Goal: Task Accomplishment & Management: Manage account settings

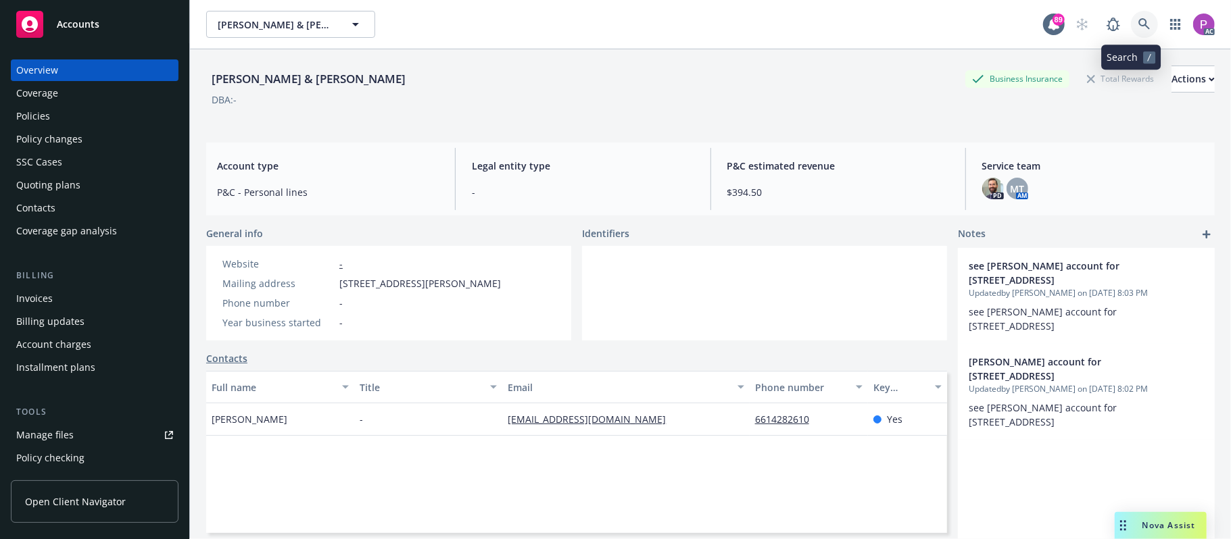
click at [1138, 28] on icon at bounding box center [1144, 24] width 12 height 12
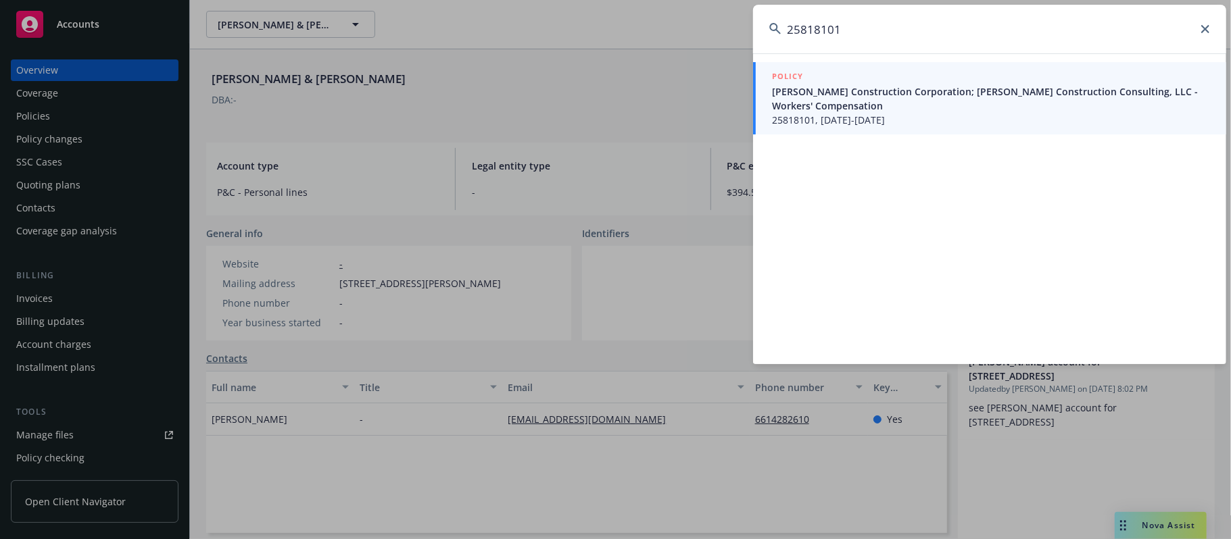
type input "25818101"
click at [904, 91] on span "[PERSON_NAME] Construction Corporation; [PERSON_NAME] Construction Consulting, …" at bounding box center [991, 99] width 438 height 28
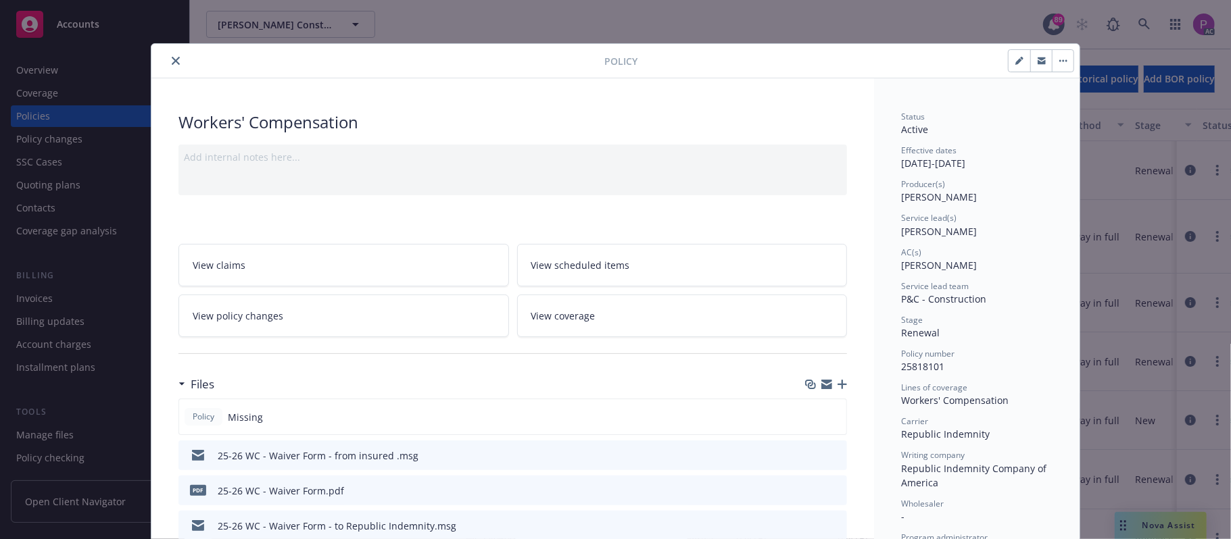
click at [172, 57] on icon "close" at bounding box center [176, 61] width 8 height 8
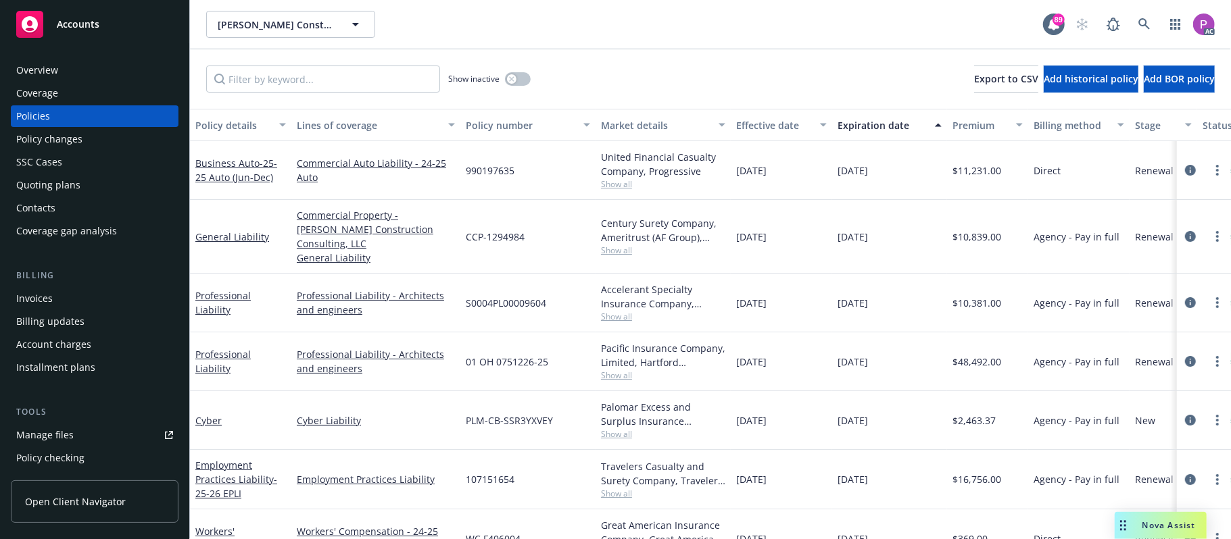
click at [85, 66] on div "Overview" at bounding box center [94, 70] width 157 height 22
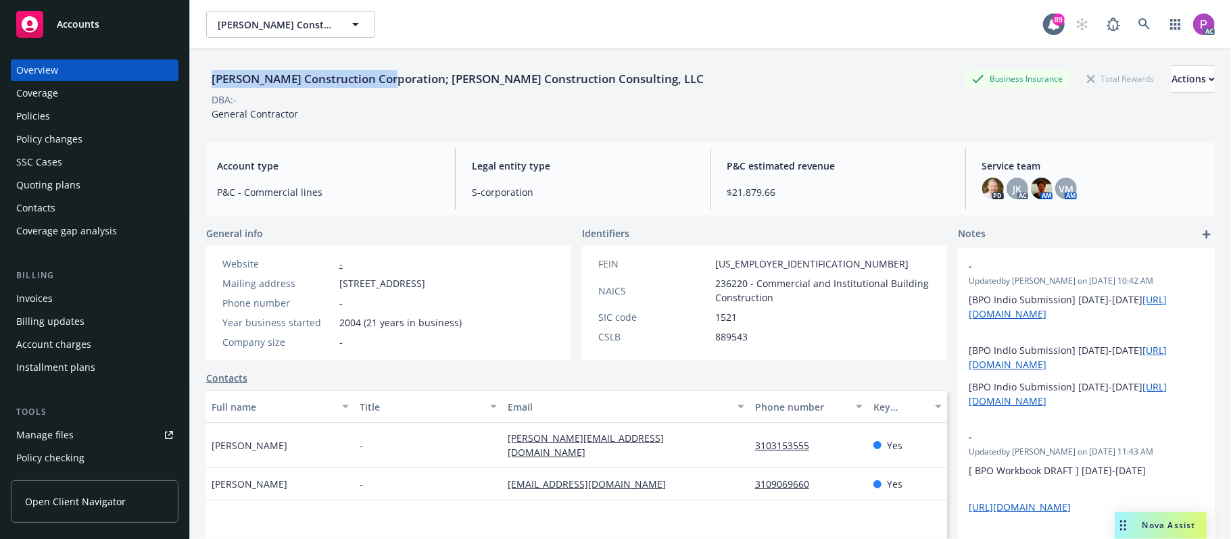
drag, startPoint x: 211, startPoint y: 76, endPoint x: 383, endPoint y: 82, distance: 171.8
click at [383, 82] on div "[PERSON_NAME] Construction Corporation; [PERSON_NAME] Construction Consulting, …" at bounding box center [457, 79] width 503 height 18
copy div "[PERSON_NAME] Construction Corporation"
click at [1138, 20] on icon at bounding box center [1144, 24] width 12 height 12
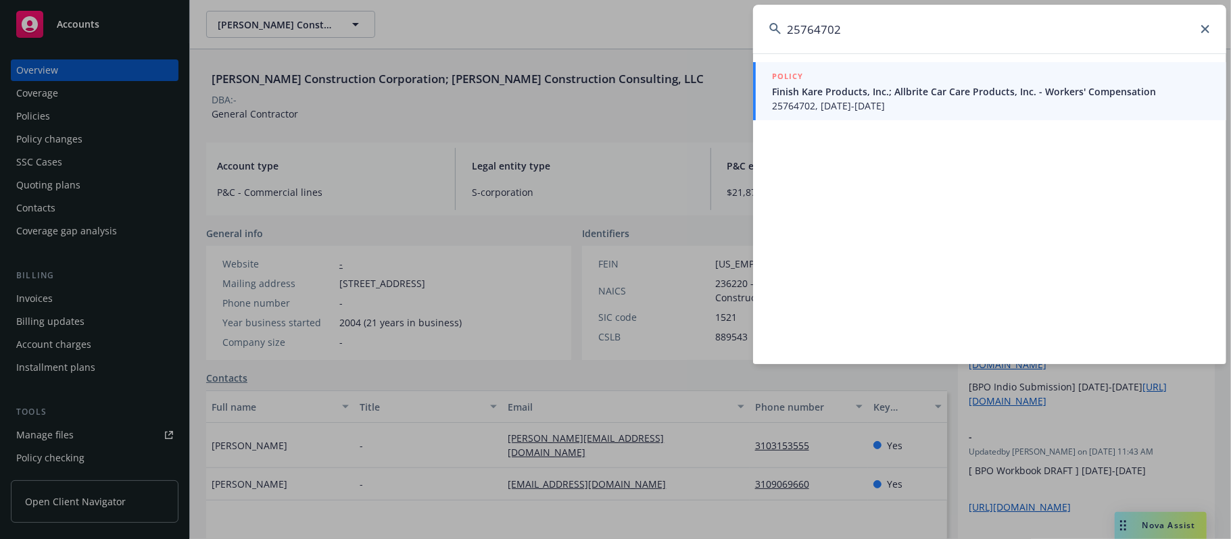
type input "25764702"
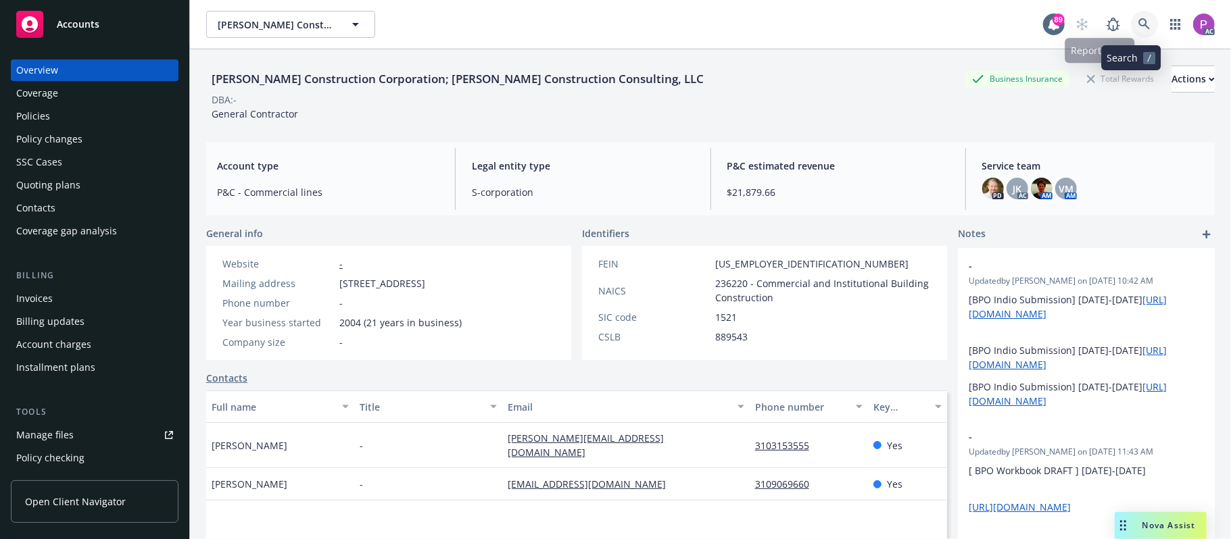
click at [1131, 30] on link at bounding box center [1144, 24] width 27 height 27
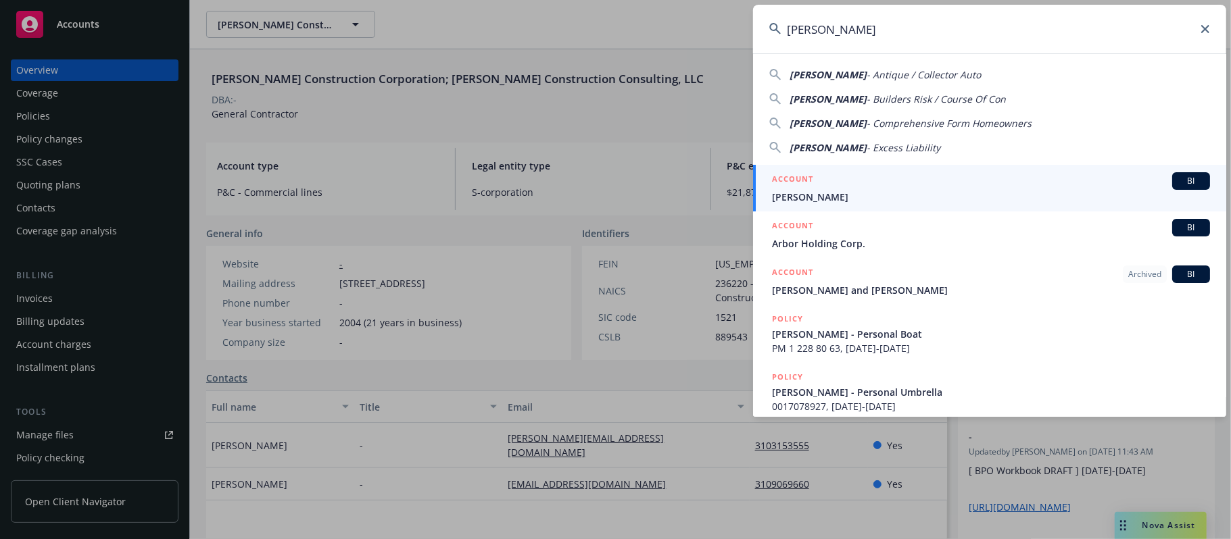
type input "Jean-Pierre Murray"
click at [875, 200] on span "Jean-Pierre Murray" at bounding box center [991, 197] width 438 height 14
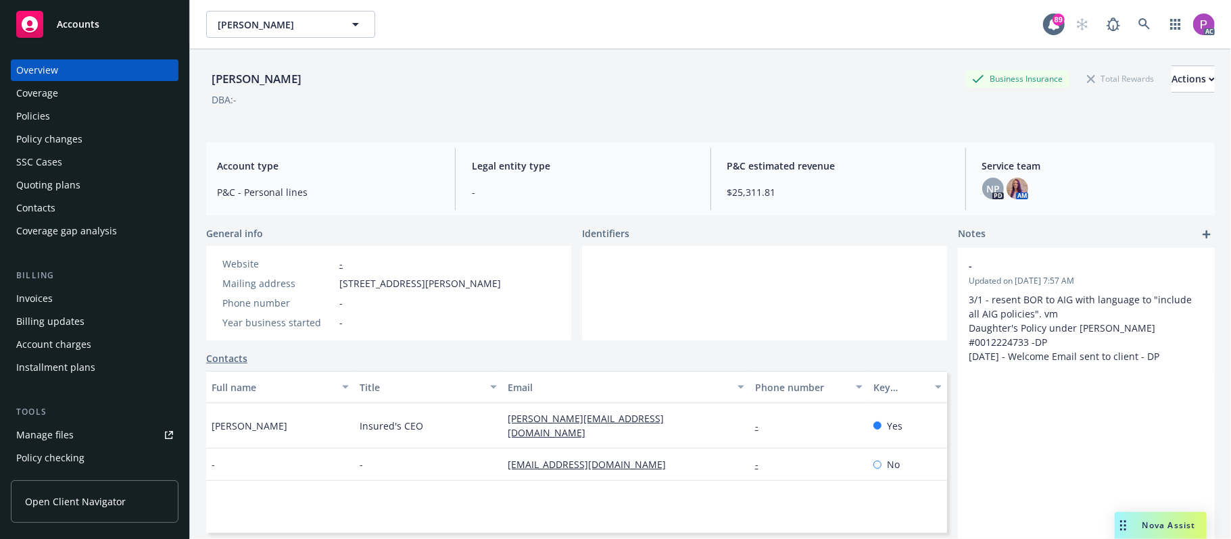
click at [54, 445] on div "Manage files" at bounding box center [44, 436] width 57 height 22
